Goal: Task Accomplishment & Management: Manage account settings

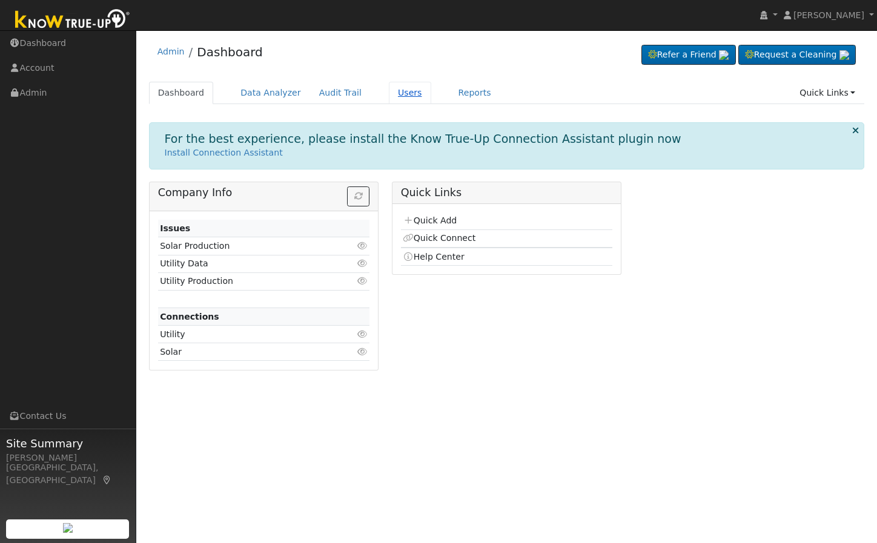
click at [390, 84] on link "Users" at bounding box center [410, 93] width 42 height 22
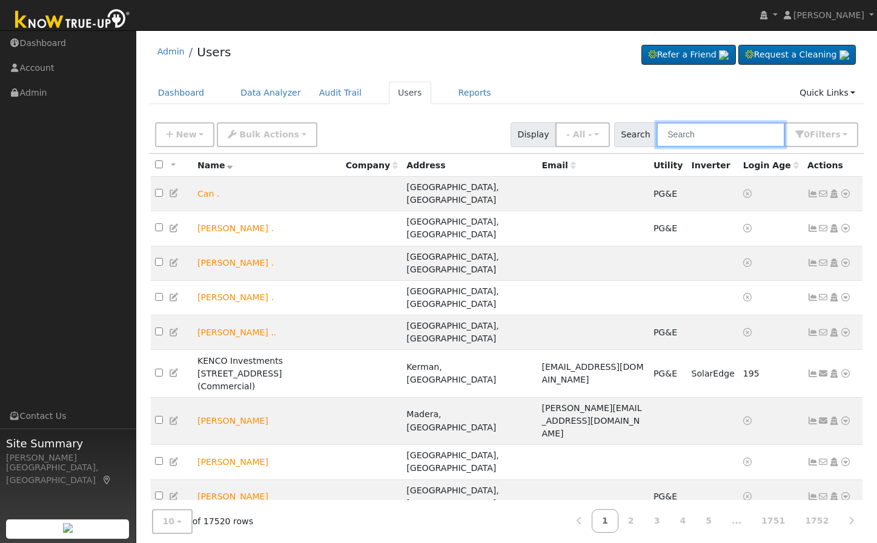
click at [686, 131] on input "text" at bounding box center [721, 134] width 128 height 25
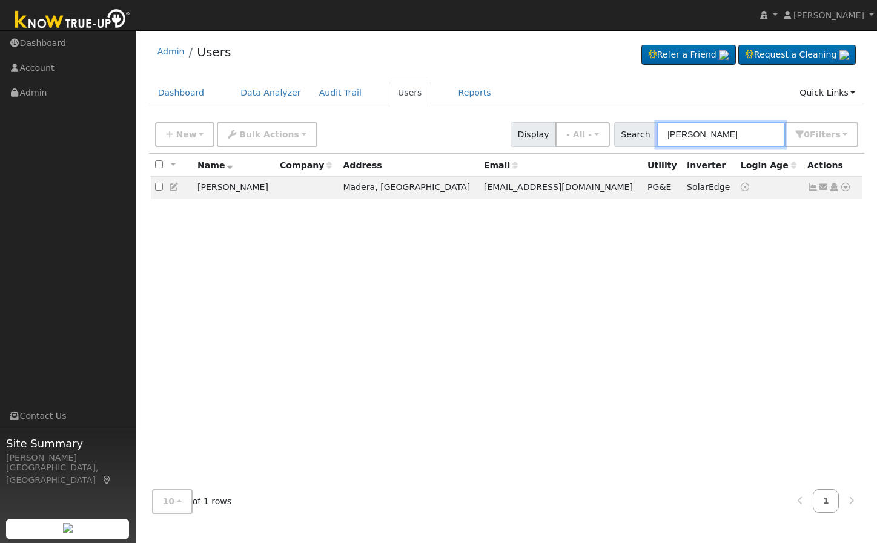
type input "wayne miller"
click at [177, 191] on icon at bounding box center [174, 187] width 11 height 8
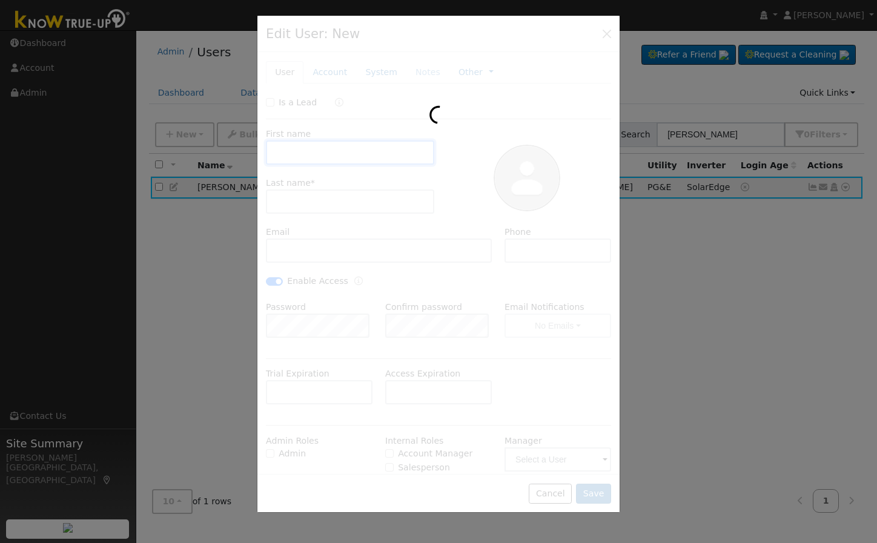
type input "07/07/2025"
type input "Wayne"
type input "Miller"
type input "suebeetle2004@yahoo.com"
checkbox input "true"
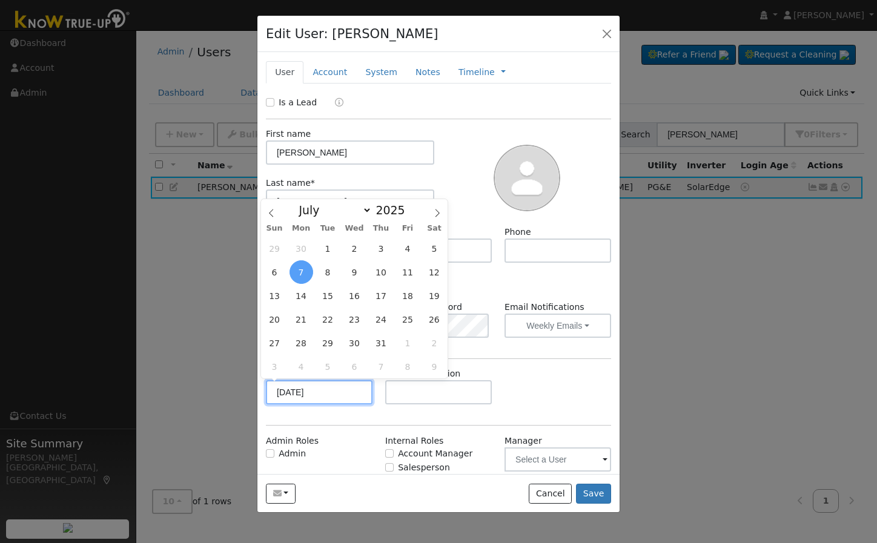
click at [331, 395] on input "07/07/2025" at bounding box center [319, 392] width 107 height 24
click at [437, 206] on span at bounding box center [437, 209] width 21 height 21
select select "7"
click at [409, 293] on span "15" at bounding box center [408, 296] width 24 height 24
type input "08/15/2025"
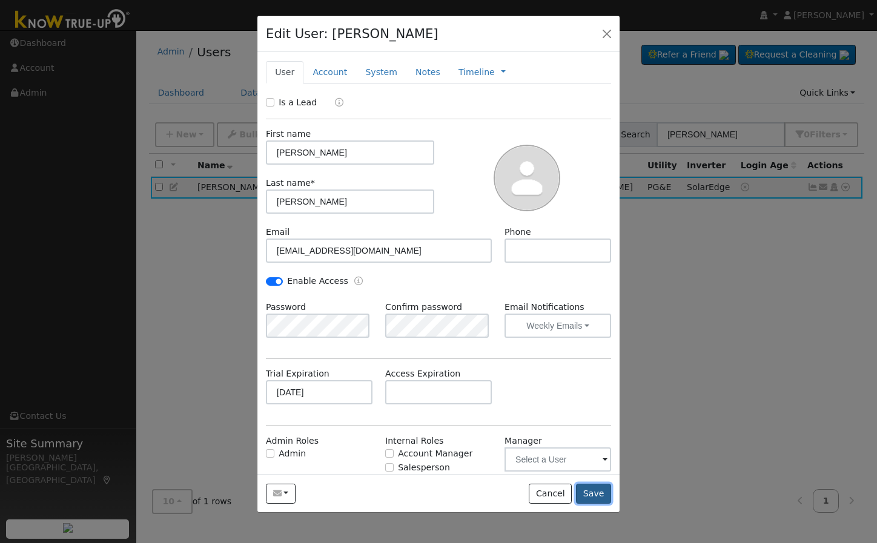
click at [591, 487] on button "Save" at bounding box center [593, 494] width 35 height 21
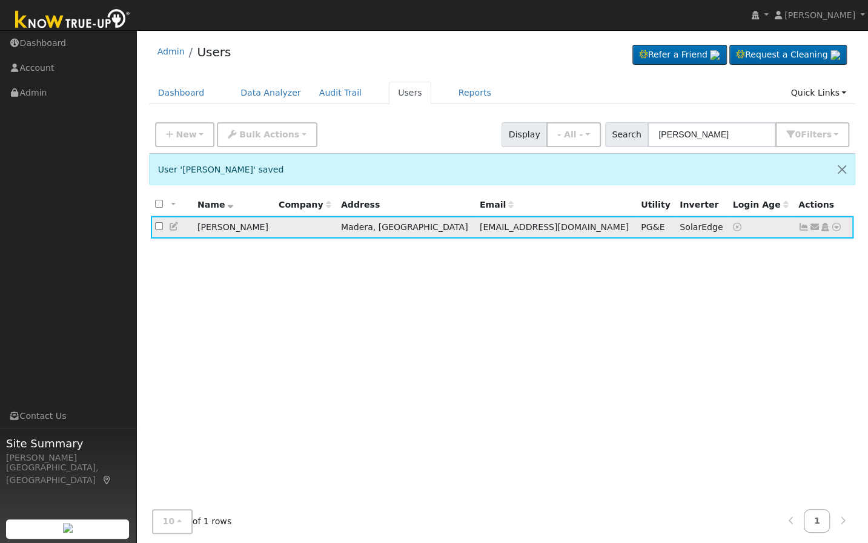
click at [825, 225] on icon at bounding box center [824, 227] width 11 height 8
